Goal: Information Seeking & Learning: Learn about a topic

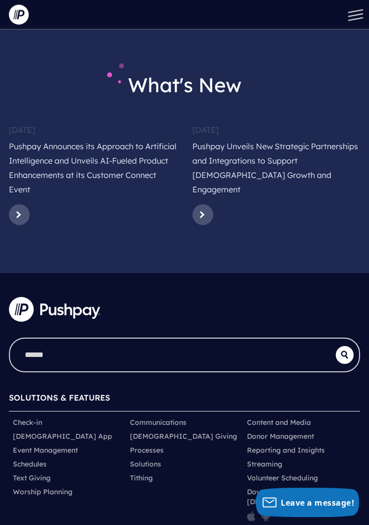
scroll to position [5051, 0]
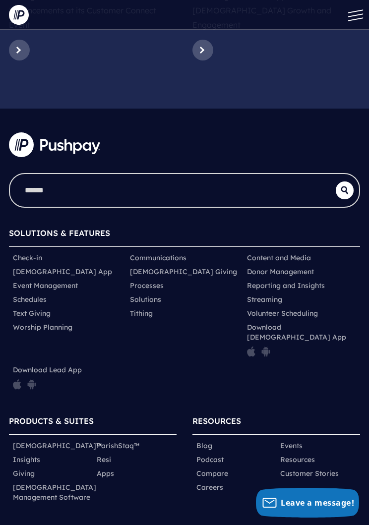
click at [216, 483] on link "Careers" at bounding box center [209, 488] width 27 height 10
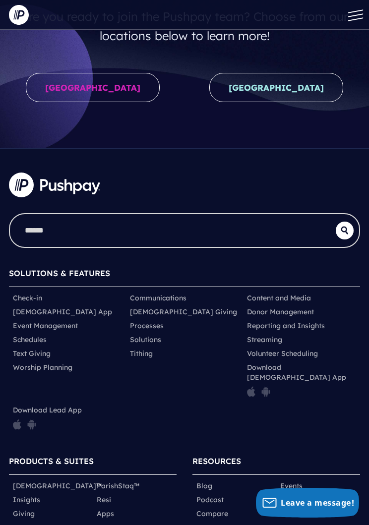
scroll to position [82, 0]
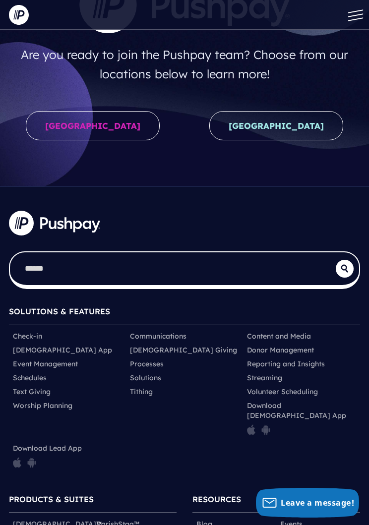
click at [38, 273] on input "search" at bounding box center [173, 269] width 326 height 33
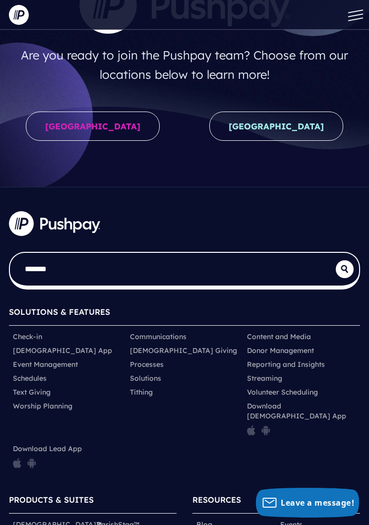
type input "*******"
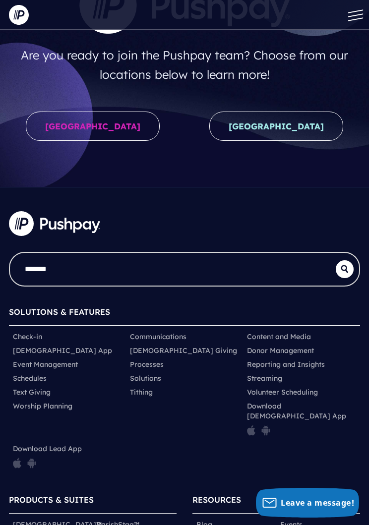
click at [367, 264] on div "*******" at bounding box center [184, 248] width 367 height 91
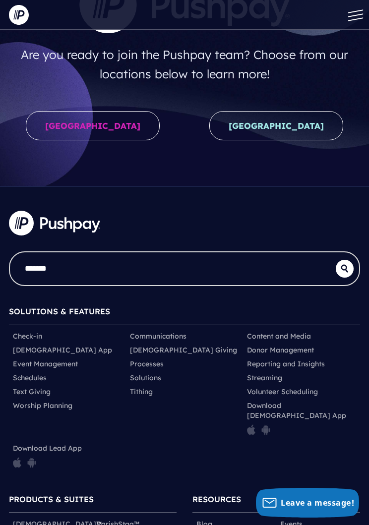
click at [342, 269] on icon "submit" at bounding box center [345, 269] width 18 height 8
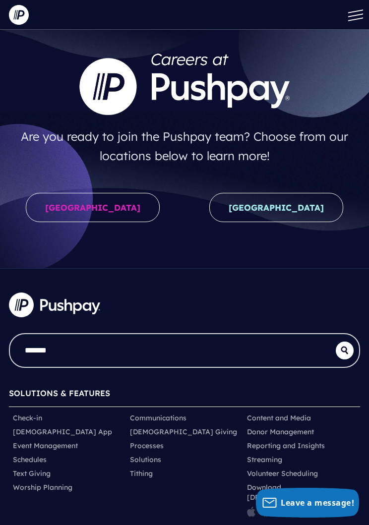
click at [78, 203] on link "United States" at bounding box center [93, 207] width 134 height 29
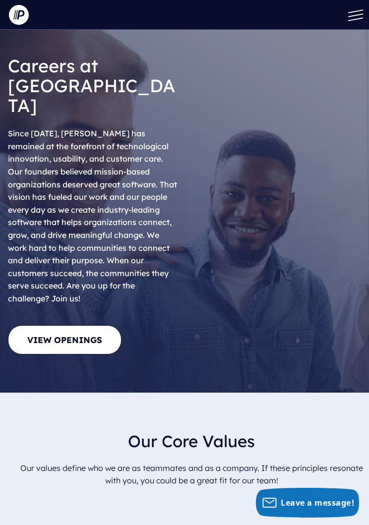
click at [67, 325] on link "View Openings" at bounding box center [65, 339] width 114 height 29
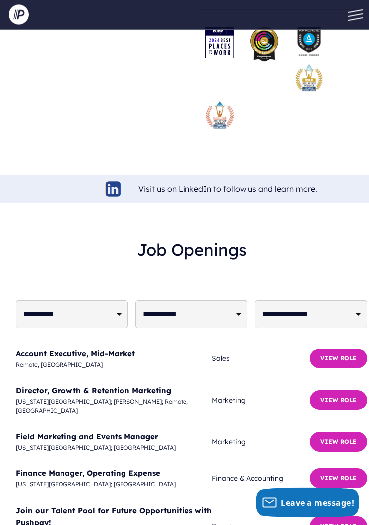
scroll to position [3006, 0]
click at [338, 469] on button "View Role" at bounding box center [338, 479] width 57 height 20
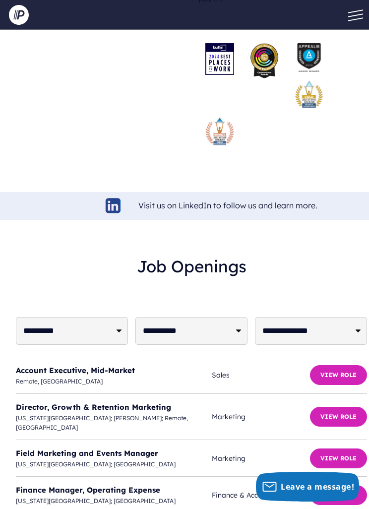
scroll to position [3005, 0]
